Goal: Information Seeking & Learning: Learn about a topic

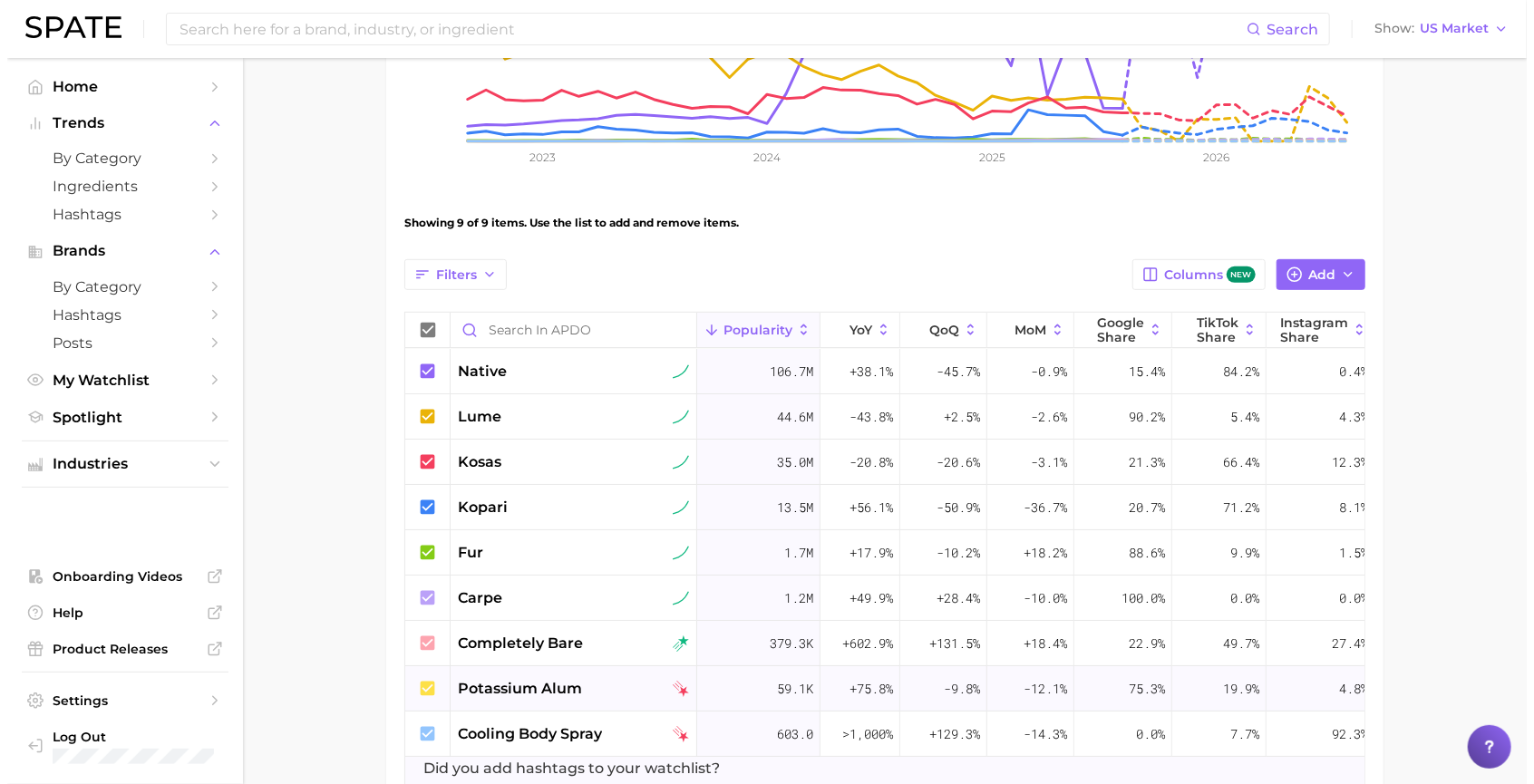
scroll to position [453, 0]
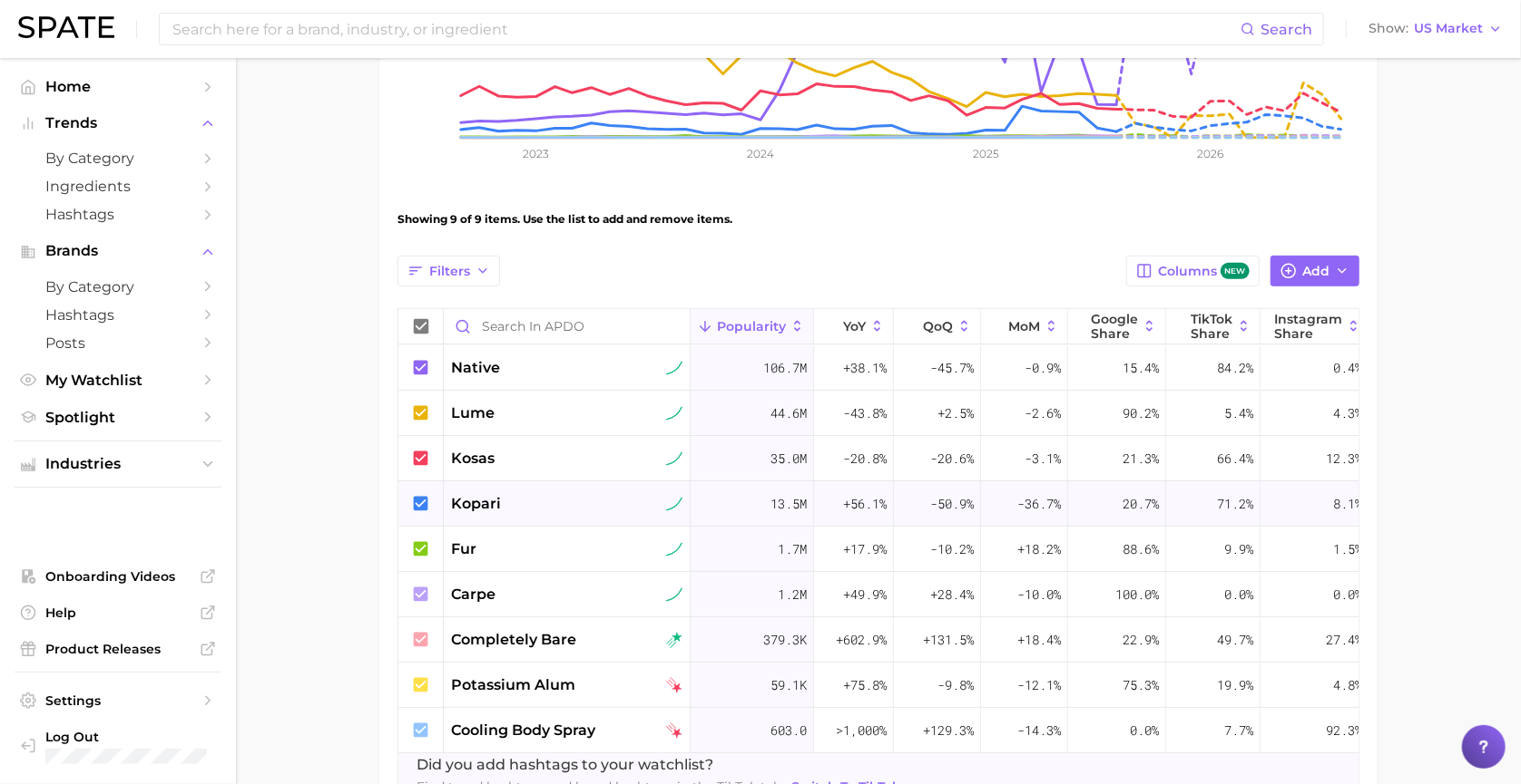
click at [477, 497] on span "kopari" at bounding box center [475, 504] width 50 height 22
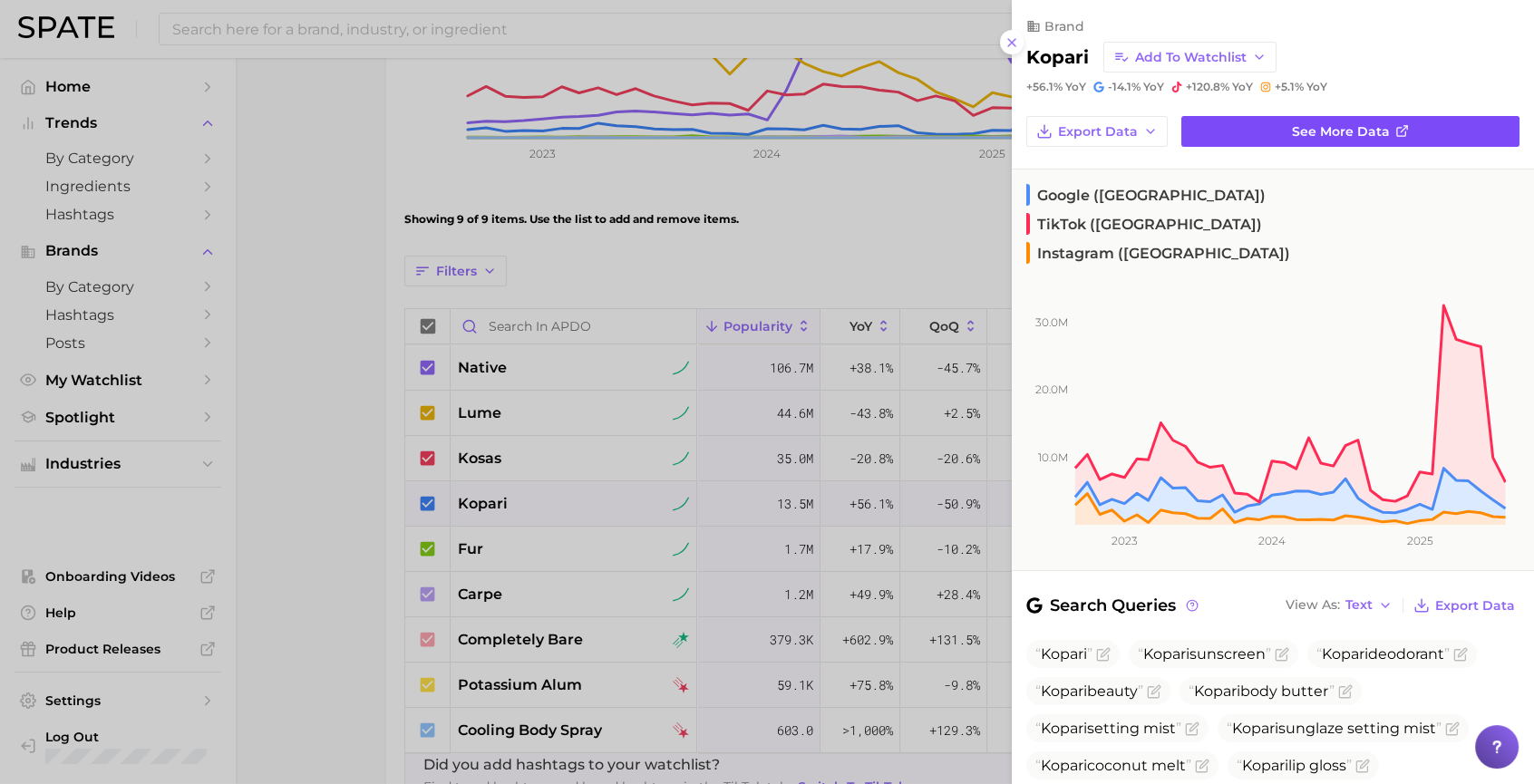
click at [1289, 119] on link "See more data" at bounding box center [1351, 131] width 339 height 30
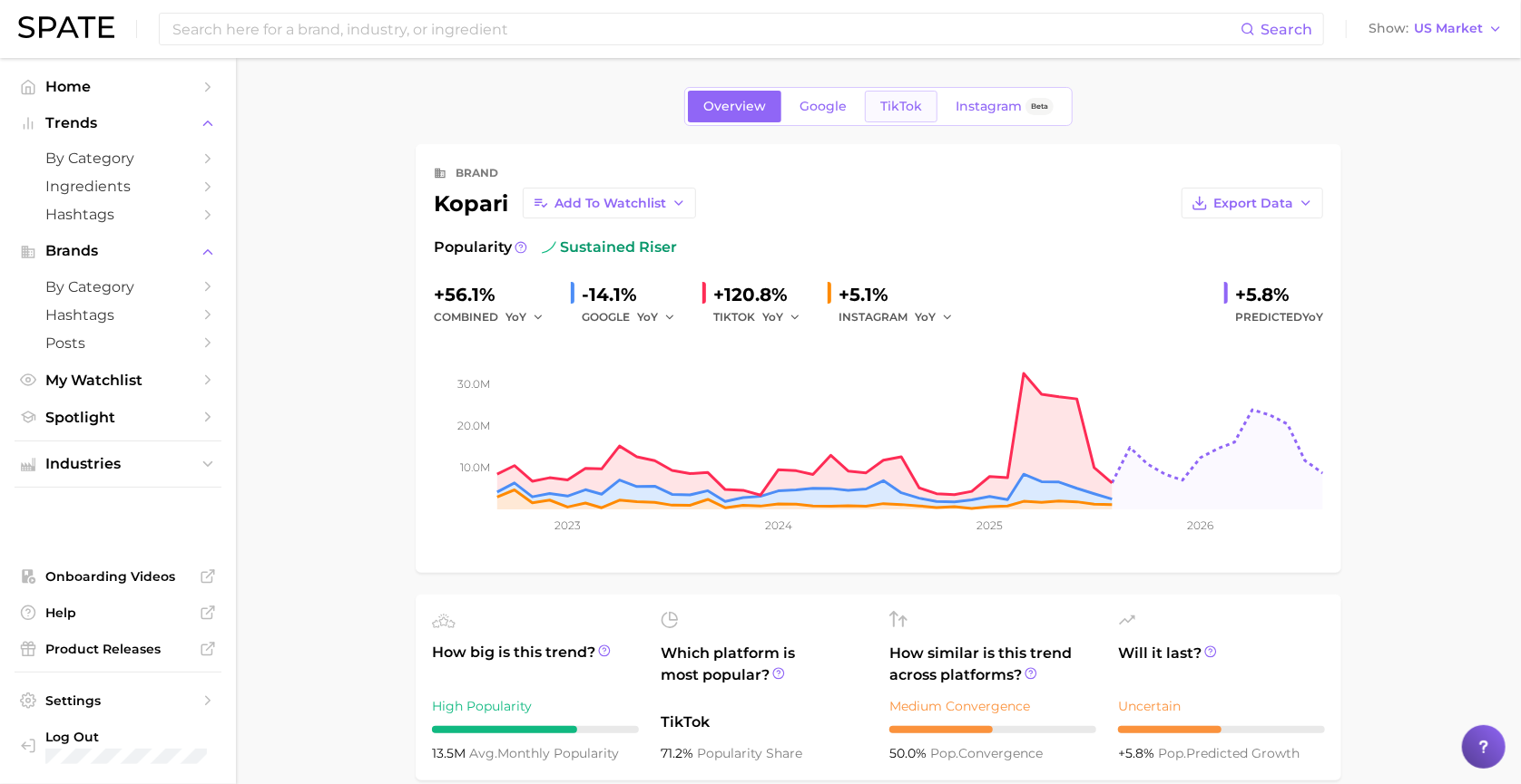
click at [927, 105] on link "TikTok" at bounding box center [901, 107] width 72 height 31
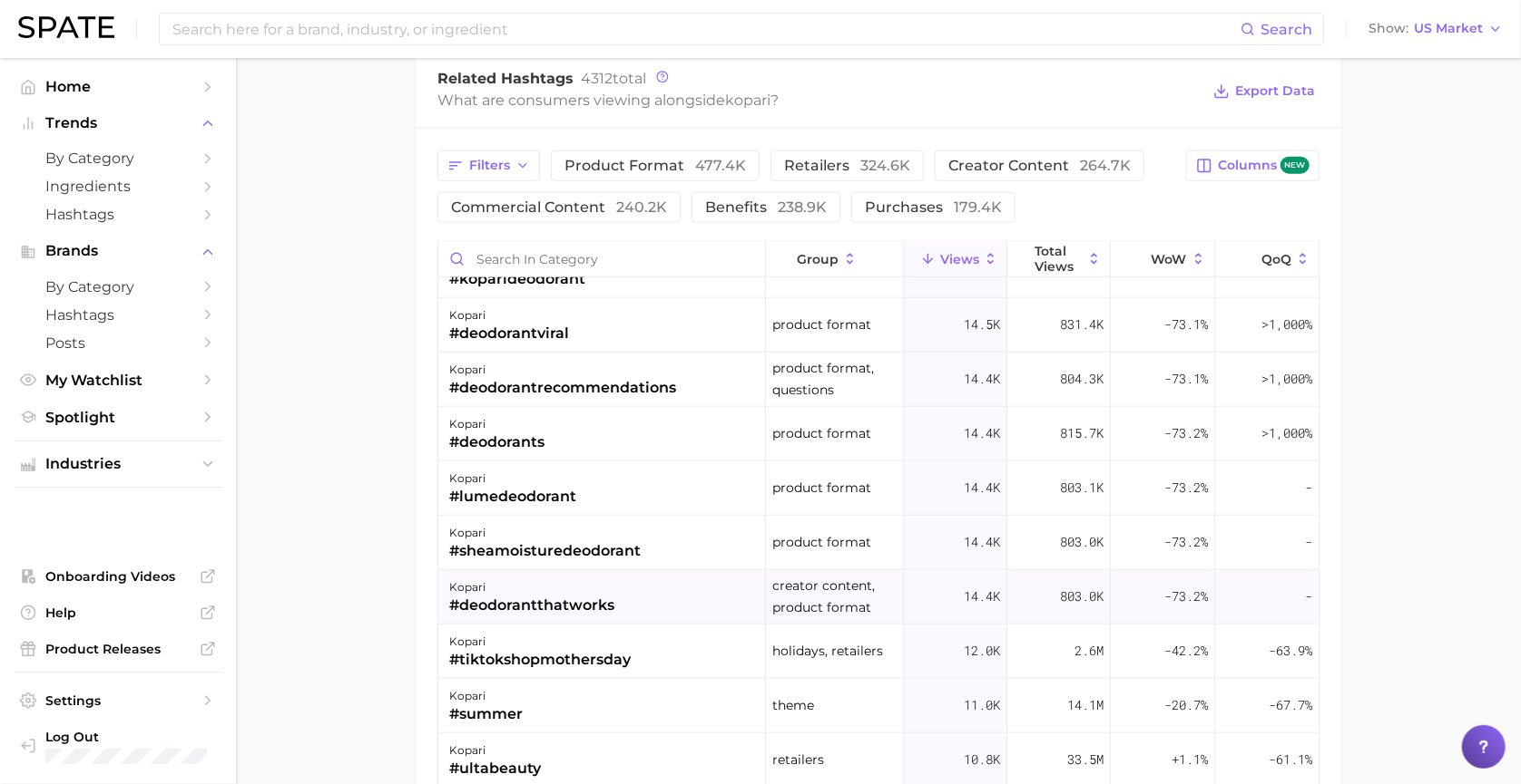
scroll to position [725, 0]
